Goal: Task Accomplishment & Management: Use online tool/utility

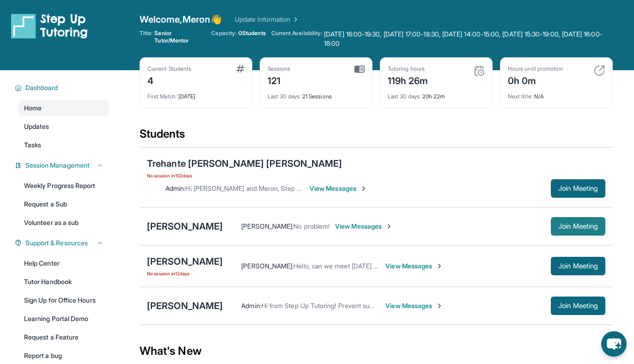
click at [588, 224] on span "Join Meeting" at bounding box center [578, 227] width 40 height 6
click at [205, 220] on div "[PERSON_NAME]" at bounding box center [185, 226] width 76 height 13
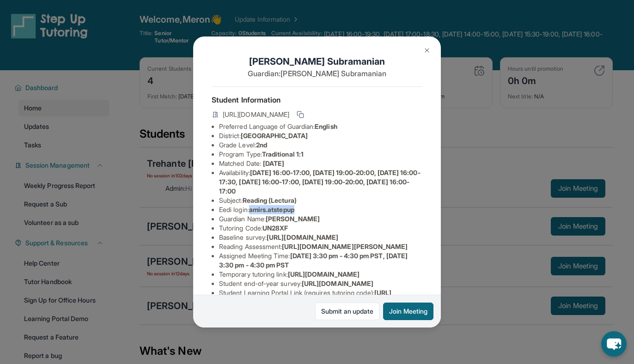
drag, startPoint x: 253, startPoint y: 210, endPoint x: 309, endPoint y: 213, distance: 56.9
click at [309, 213] on li "Eedi login : amirs.atstepup" at bounding box center [320, 209] width 203 height 9
copy span "amirs.atstepup"
click at [429, 50] on img at bounding box center [426, 50] width 7 height 7
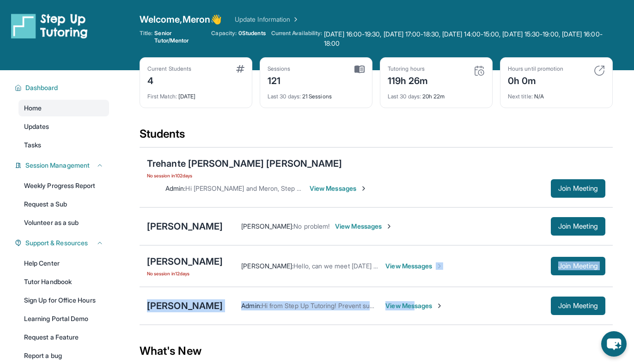
drag, startPoint x: 417, startPoint y: 287, endPoint x: 457, endPoint y: 248, distance: 55.5
click at [457, 248] on div "Trehante [PERSON_NAME] [PERSON_NAME] No session [DATE] Admin : Hi [PERSON_NAME]…" at bounding box center [375, 236] width 473 height 178
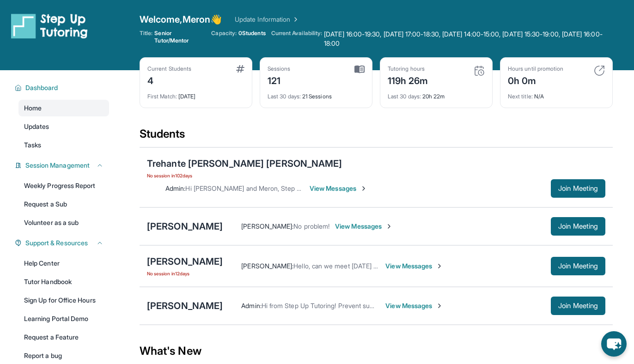
click at [454, 342] on div "What's New" at bounding box center [375, 351] width 473 height 41
click at [571, 303] on span "Join Meeting" at bounding box center [578, 306] width 40 height 6
click at [565, 245] on div "[PERSON_NAME] No session [DATE] [PERSON_NAME] : Hello, can we meet [DATE] at 3p…" at bounding box center [375, 266] width 473 height 42
click at [567, 263] on span "Join Meeting" at bounding box center [578, 266] width 40 height 6
click at [566, 224] on span "Join Meeting" at bounding box center [578, 227] width 40 height 6
